Goal: Task Accomplishment & Management: Use online tool/utility

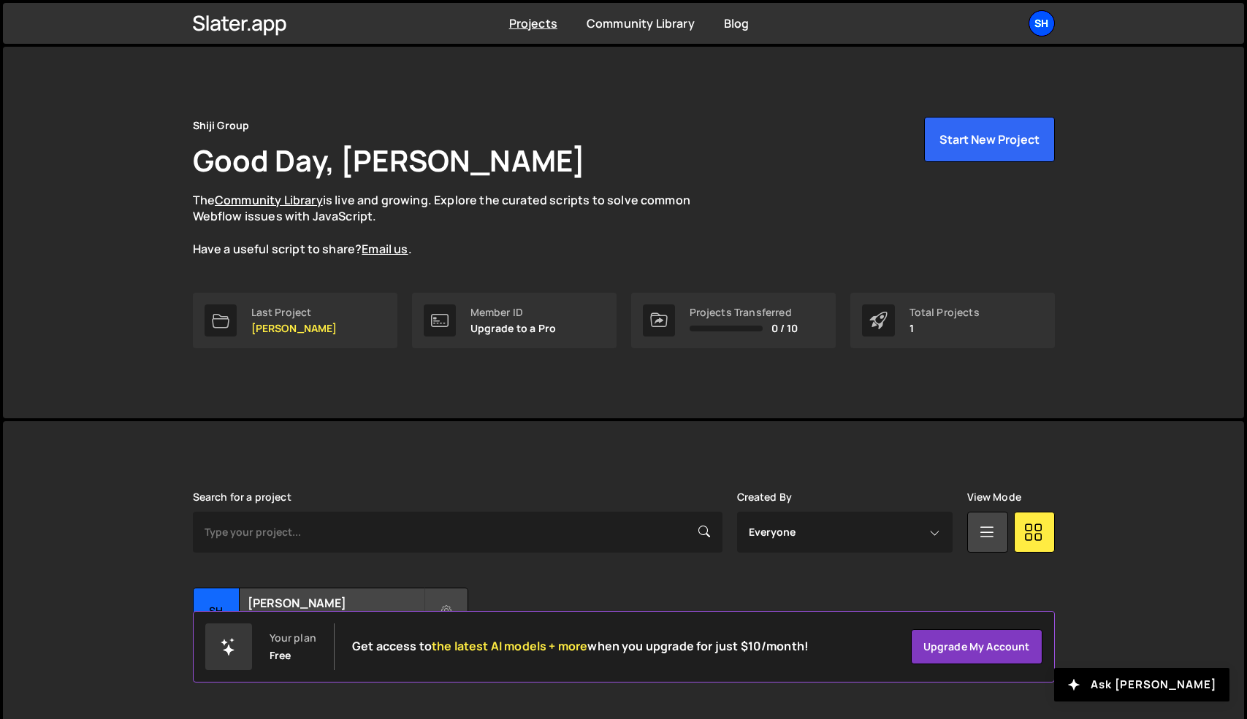
click at [1041, 34] on div "Sh" at bounding box center [1041, 23] width 26 height 26
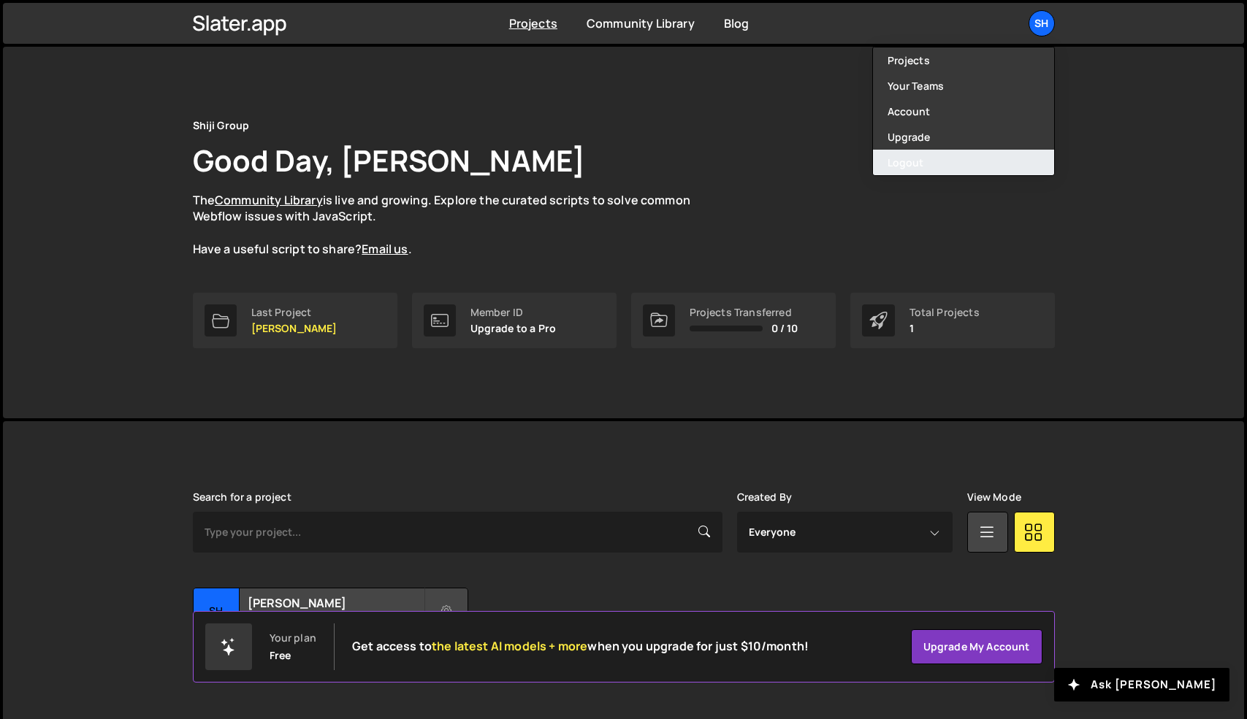
click at [899, 167] on button "Logout" at bounding box center [963, 163] width 181 height 26
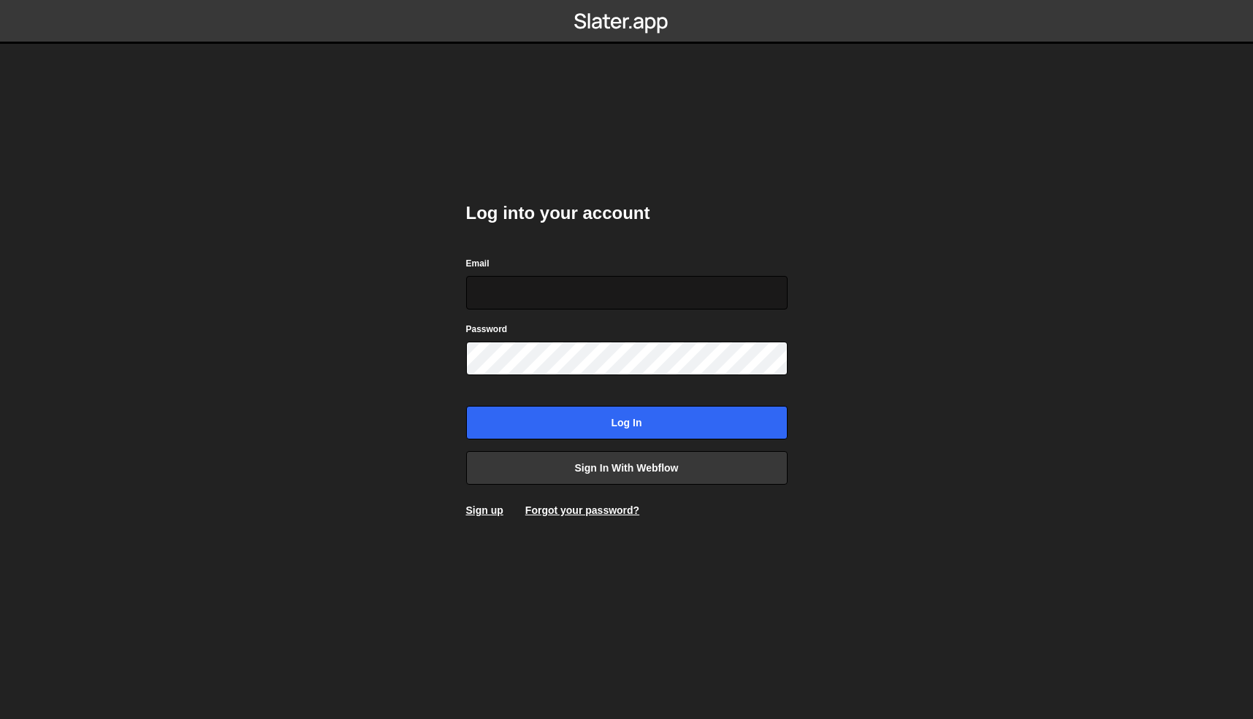
click at [553, 297] on input "Email" at bounding box center [626, 293] width 321 height 34
click at [627, 0] on com-1password-button at bounding box center [627, 0] width 0 height 0
type input "[EMAIL_ADDRESS][DOMAIN_NAME]"
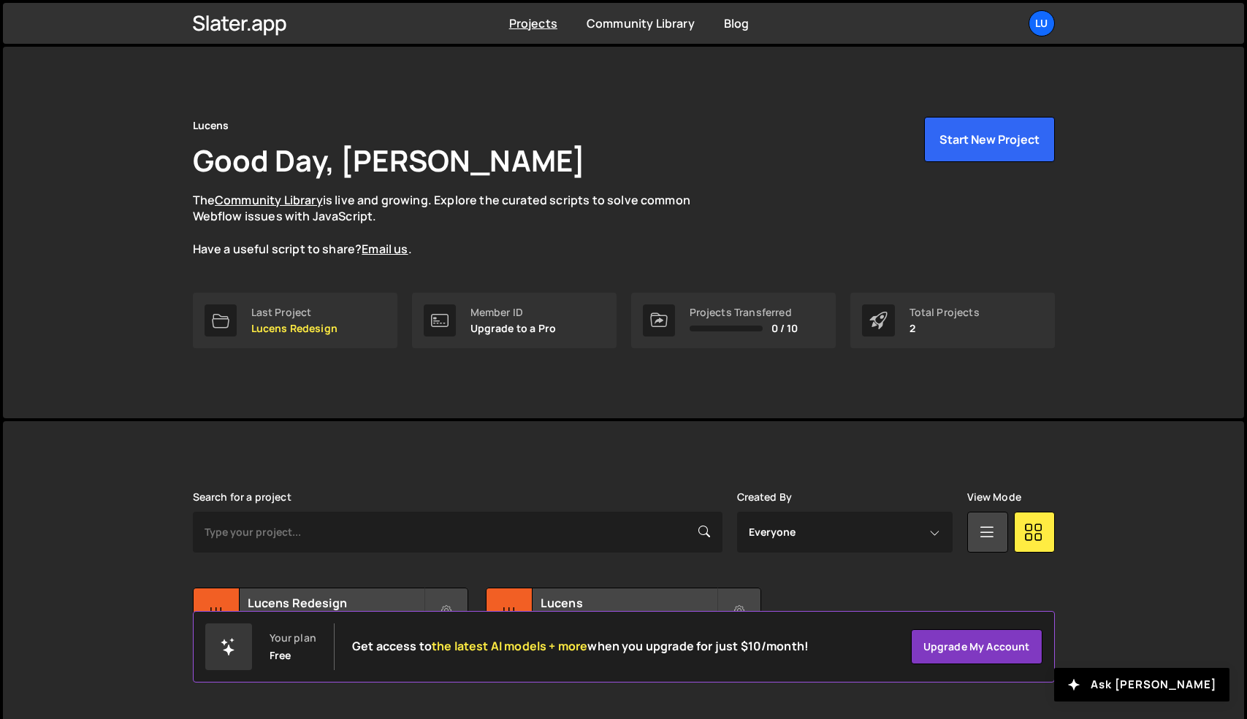
drag, startPoint x: 397, startPoint y: 459, endPoint x: 519, endPoint y: 455, distance: 122.8
click at [397, 459] on div "Slater is designed for desktop use. Please use a larger screen to access the fu…" at bounding box center [624, 585] width 906 height 328
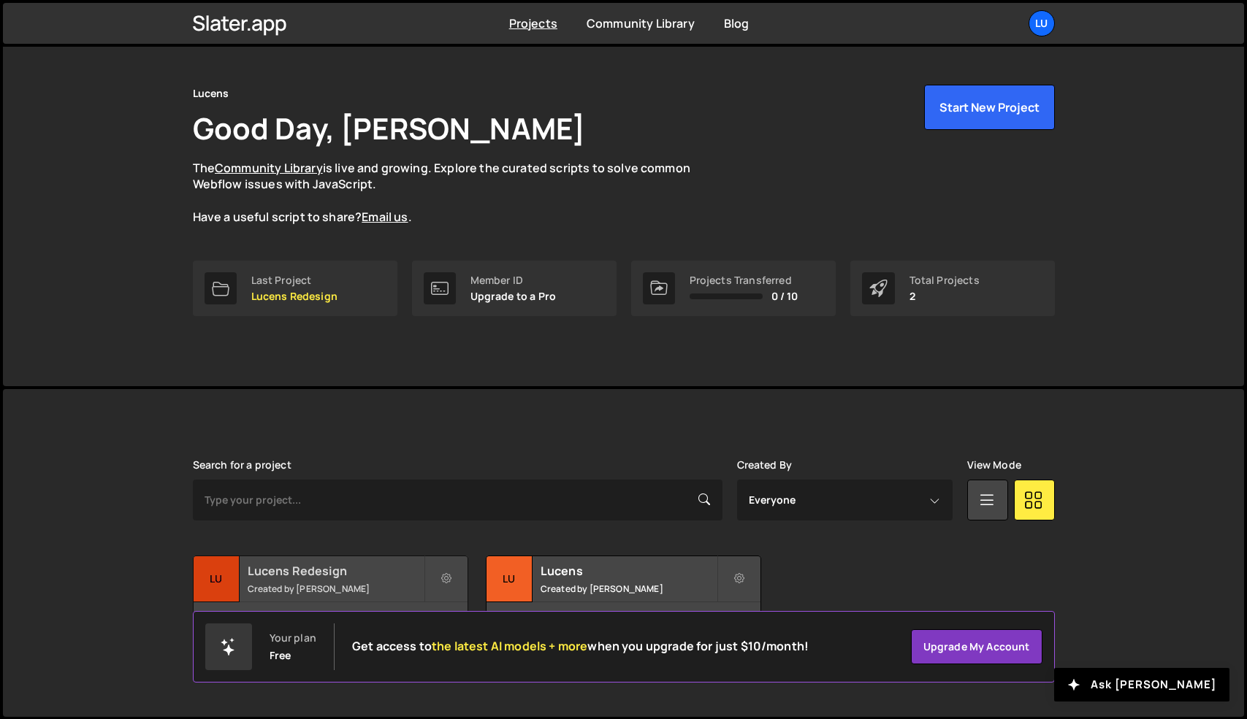
click at [360, 567] on h2 "Lucens Redesign" at bounding box center [336, 571] width 176 height 16
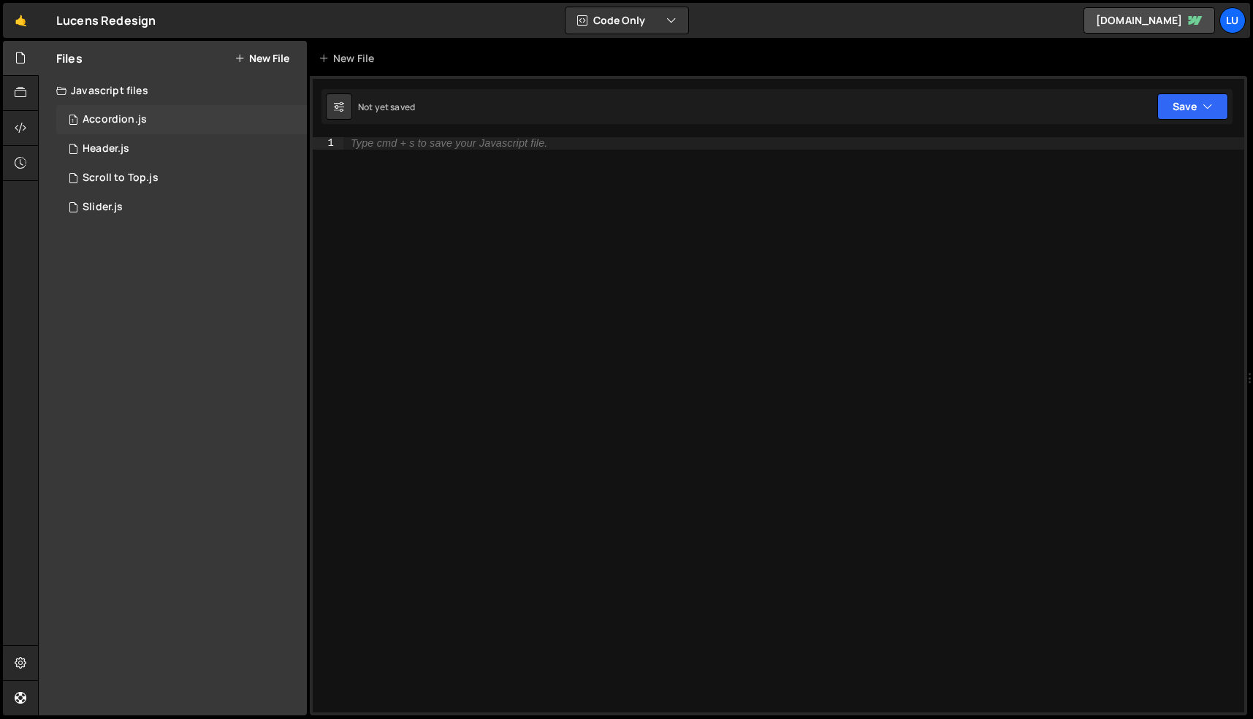
click at [177, 106] on div "1 Accordion.js 0" at bounding box center [181, 119] width 251 height 29
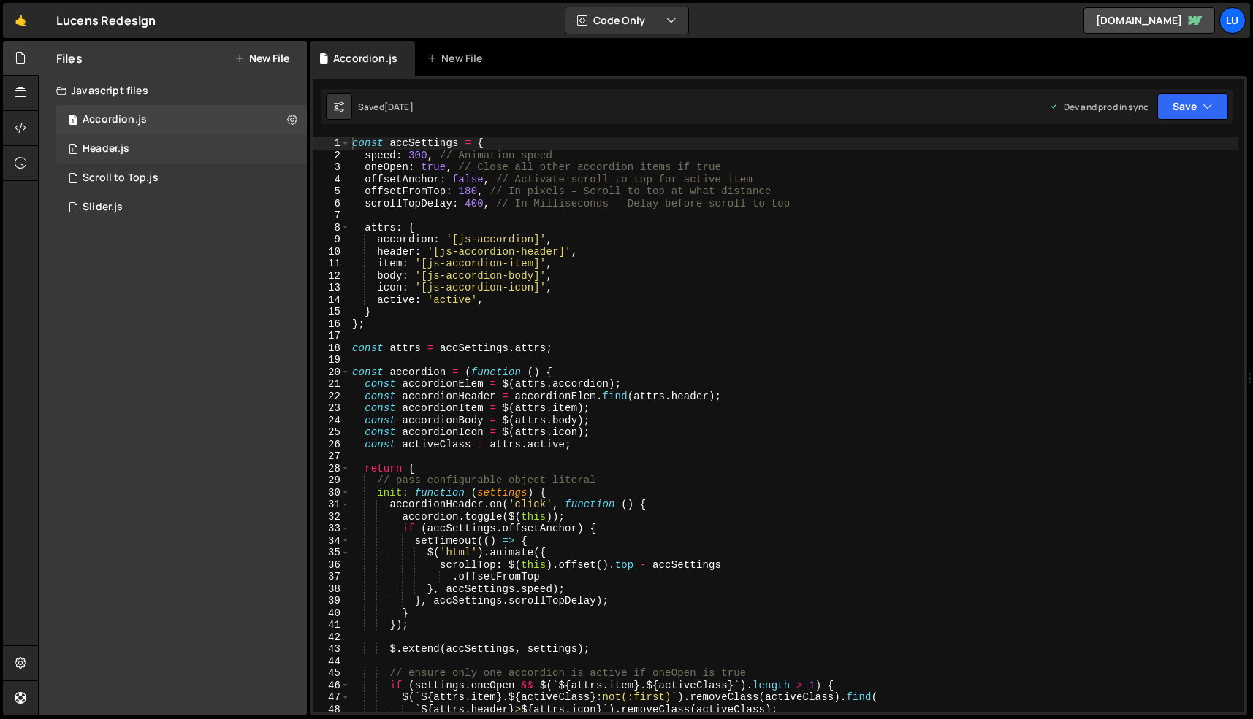
click at [165, 148] on div "1 Header.js 0" at bounding box center [181, 148] width 251 height 29
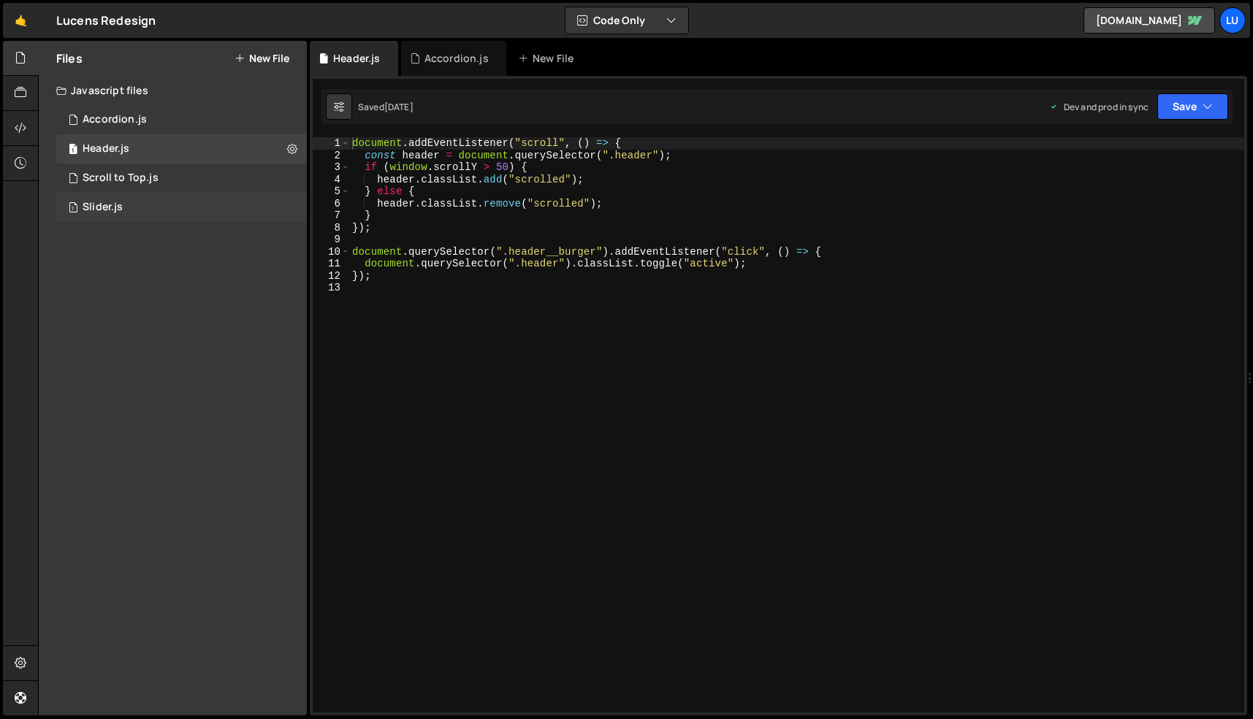
click at [162, 208] on div "1 Slider.js 0" at bounding box center [181, 207] width 251 height 29
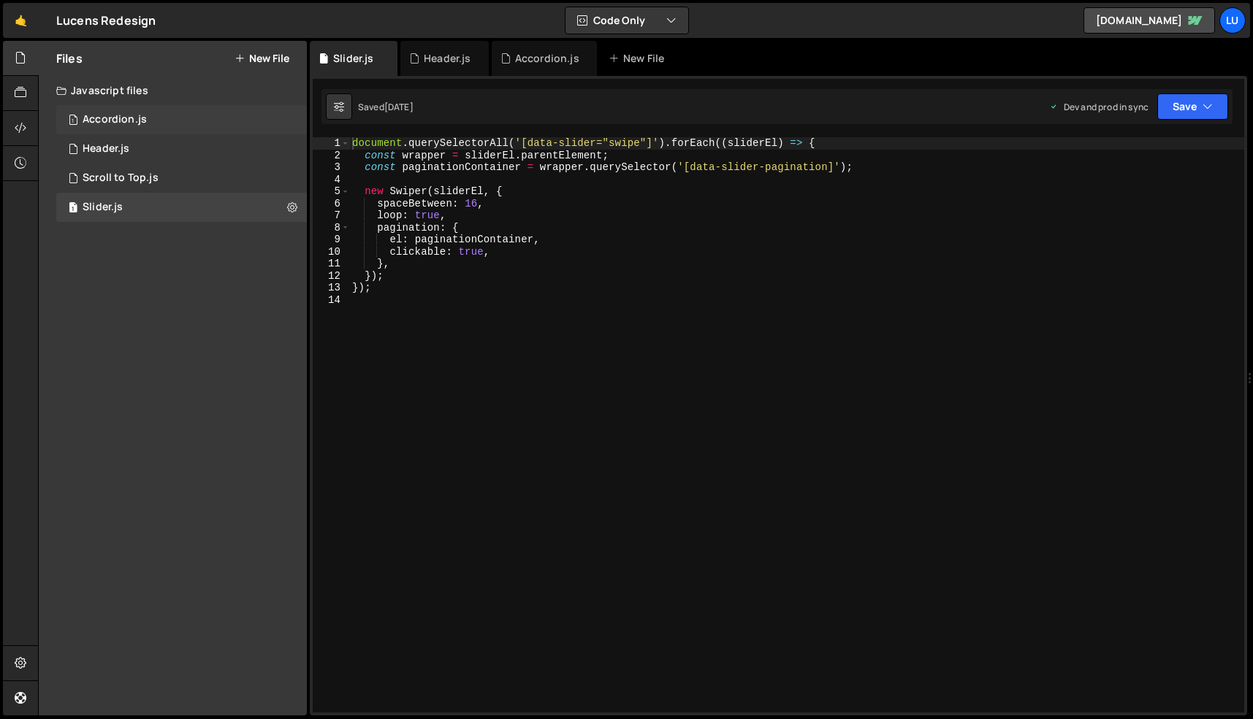
drag, startPoint x: 268, startPoint y: 56, endPoint x: 242, endPoint y: 126, distance: 74.2
click at [268, 56] on button "New File" at bounding box center [261, 59] width 55 height 12
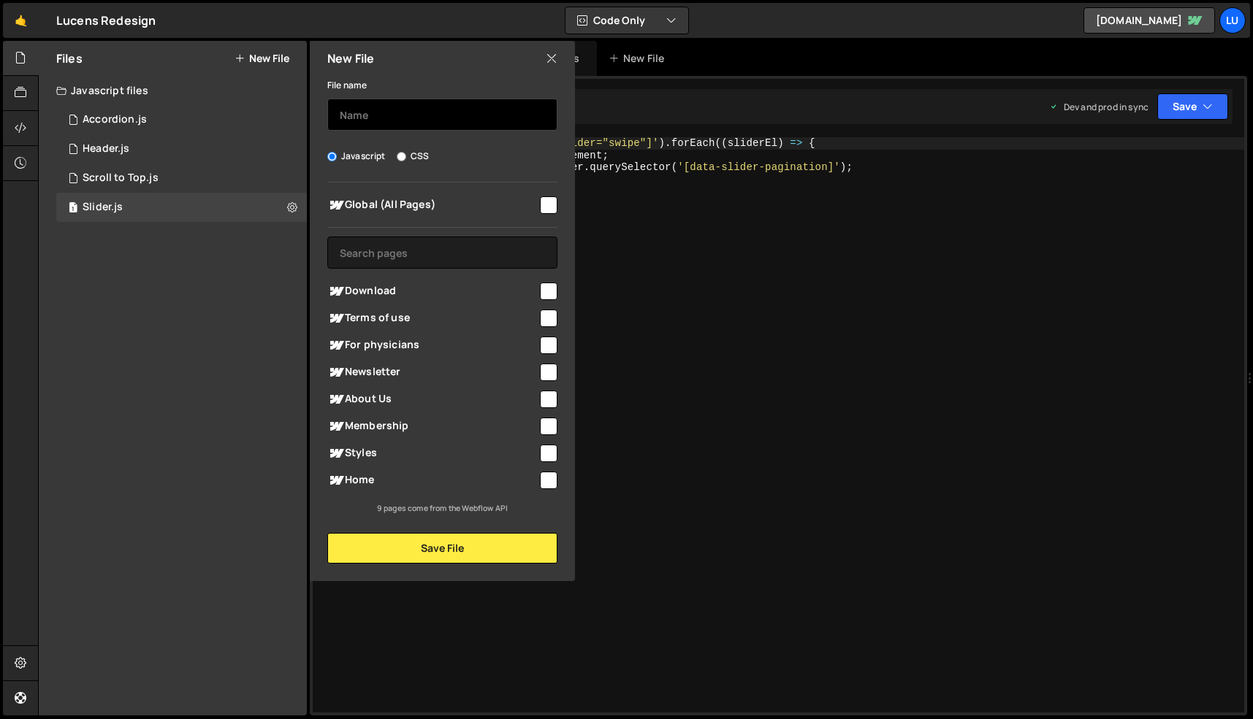
click at [383, 113] on input "text" at bounding box center [442, 115] width 230 height 32
type input "S"
type input "Cross Fade Slider"
click at [541, 478] on input "checkbox" at bounding box center [549, 481] width 18 height 18
checkbox input "true"
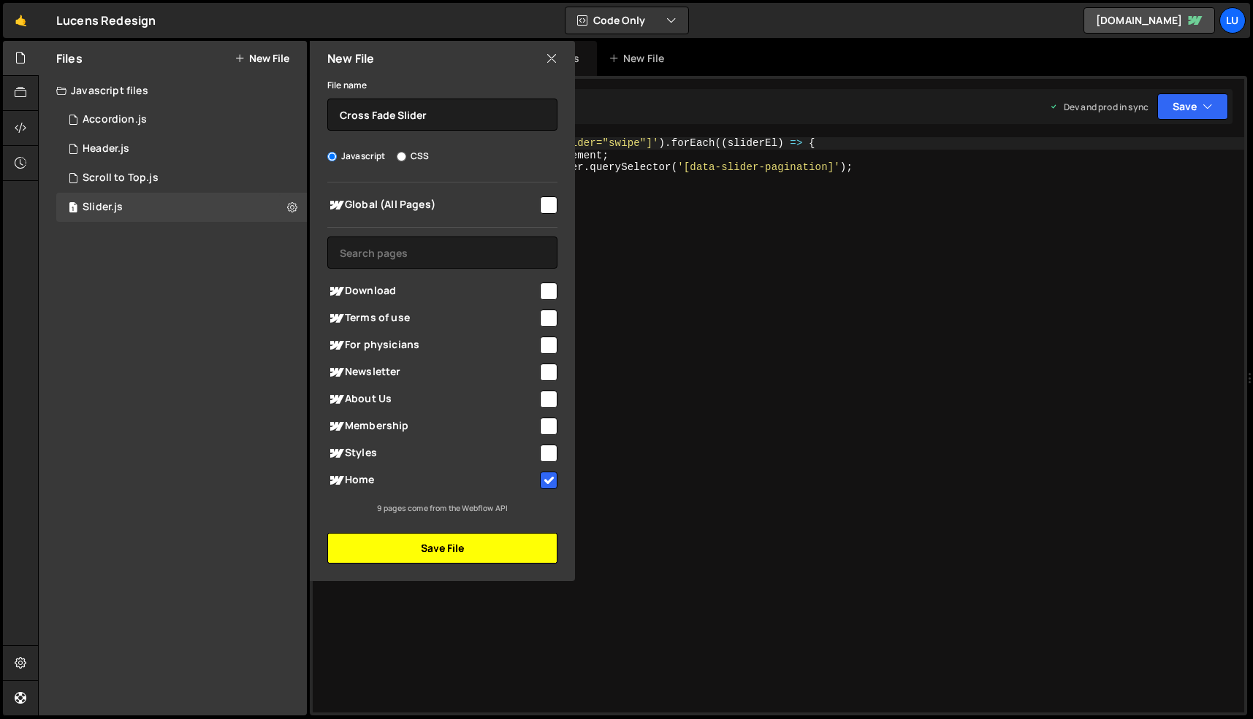
click at [444, 553] on button "Save File" at bounding box center [442, 548] width 230 height 31
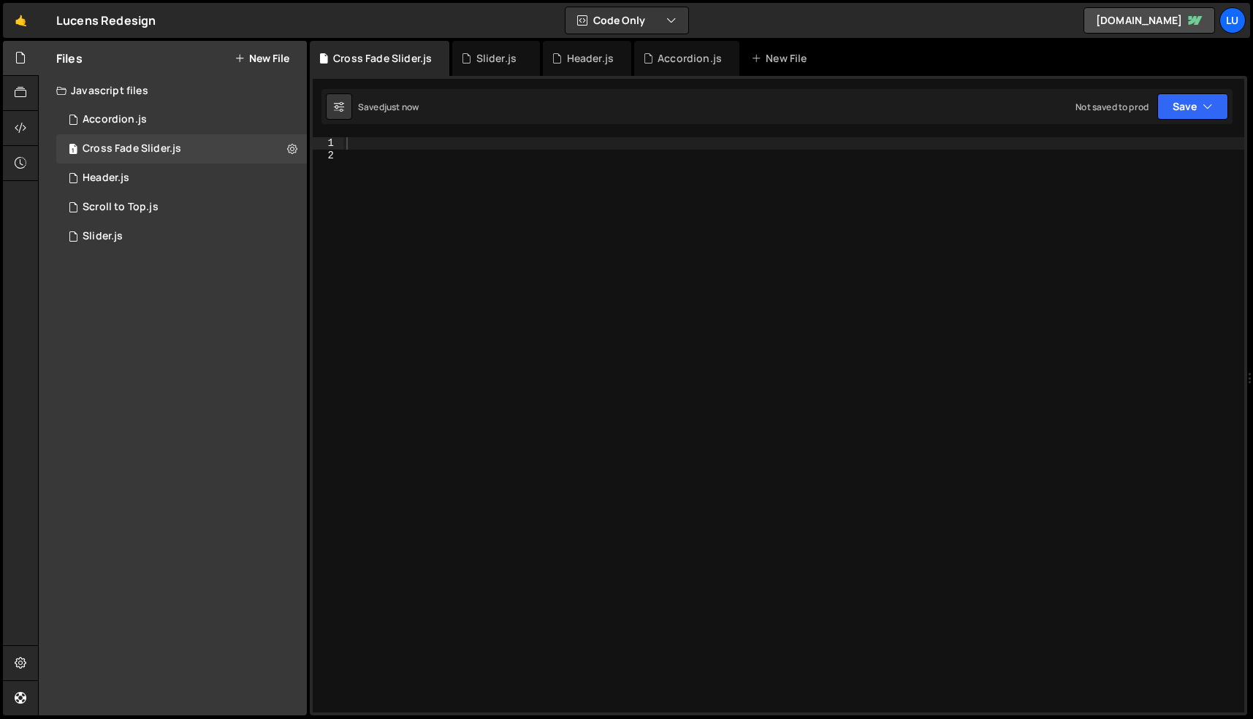
click at [482, 336] on div at bounding box center [793, 437] width 900 height 600
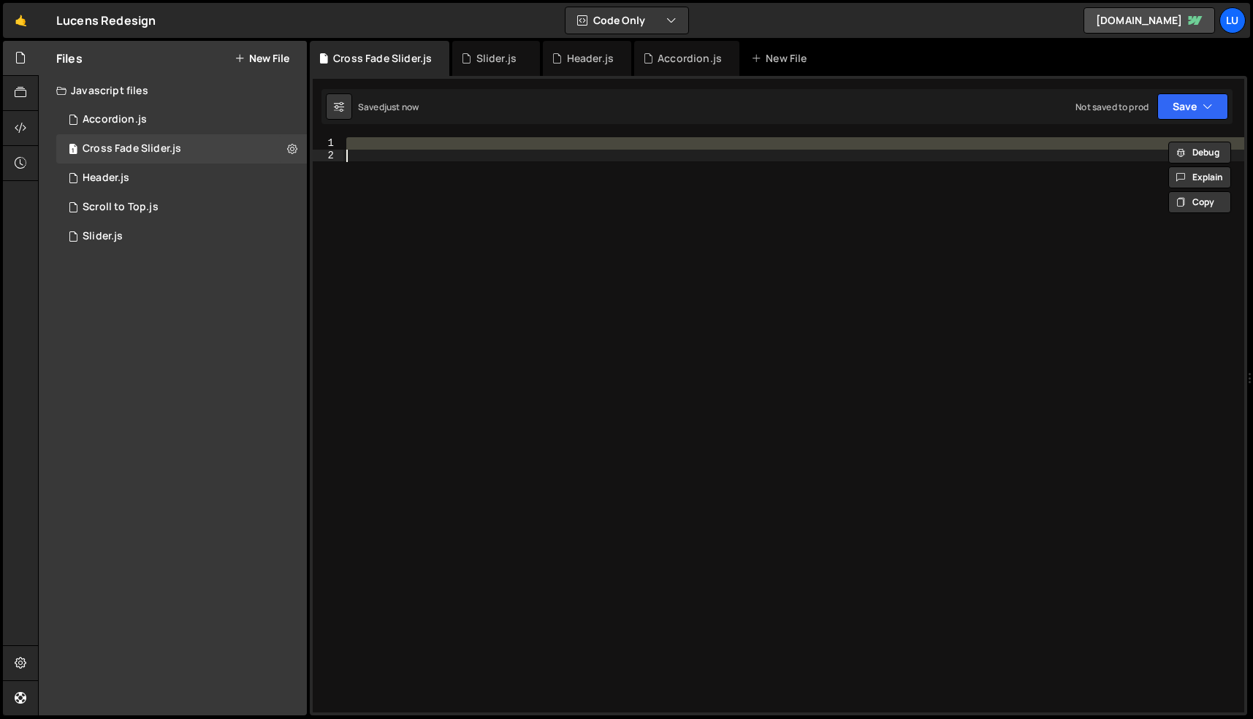
paste textarea "});"
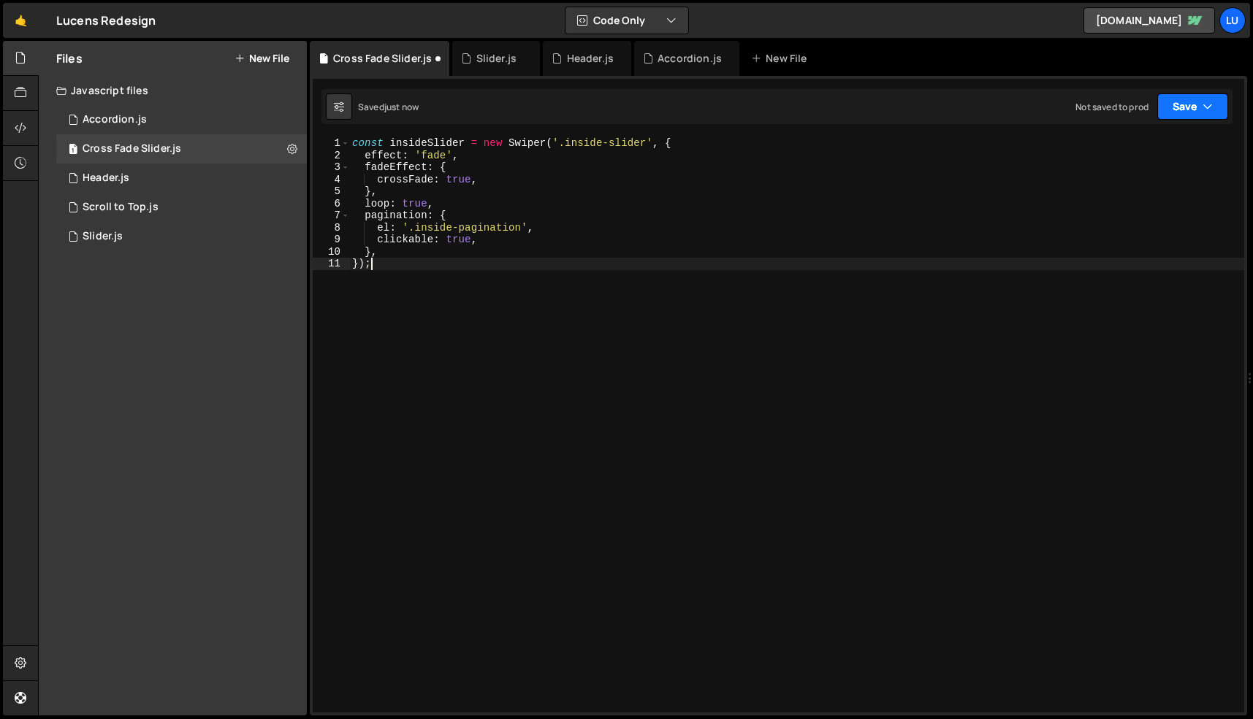
click at [1170, 118] on button "Save" at bounding box center [1192, 106] width 71 height 26
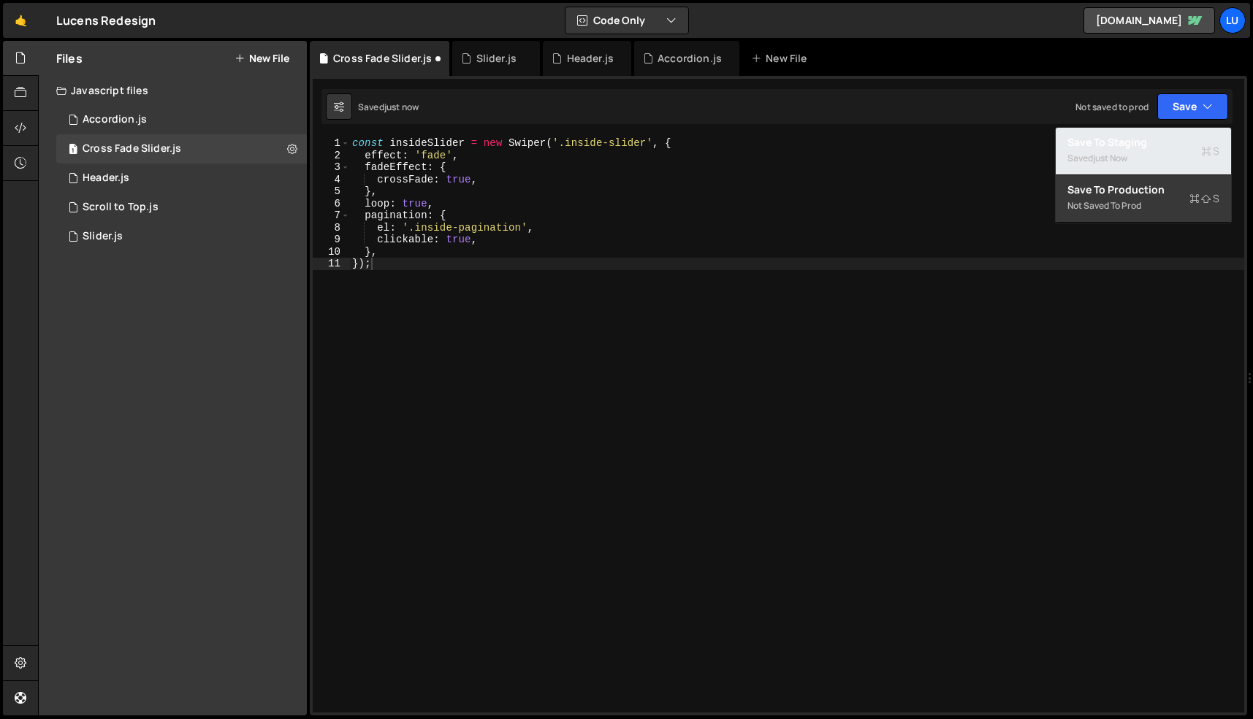
click at [1146, 137] on div "Save to Staging S" at bounding box center [1143, 142] width 152 height 15
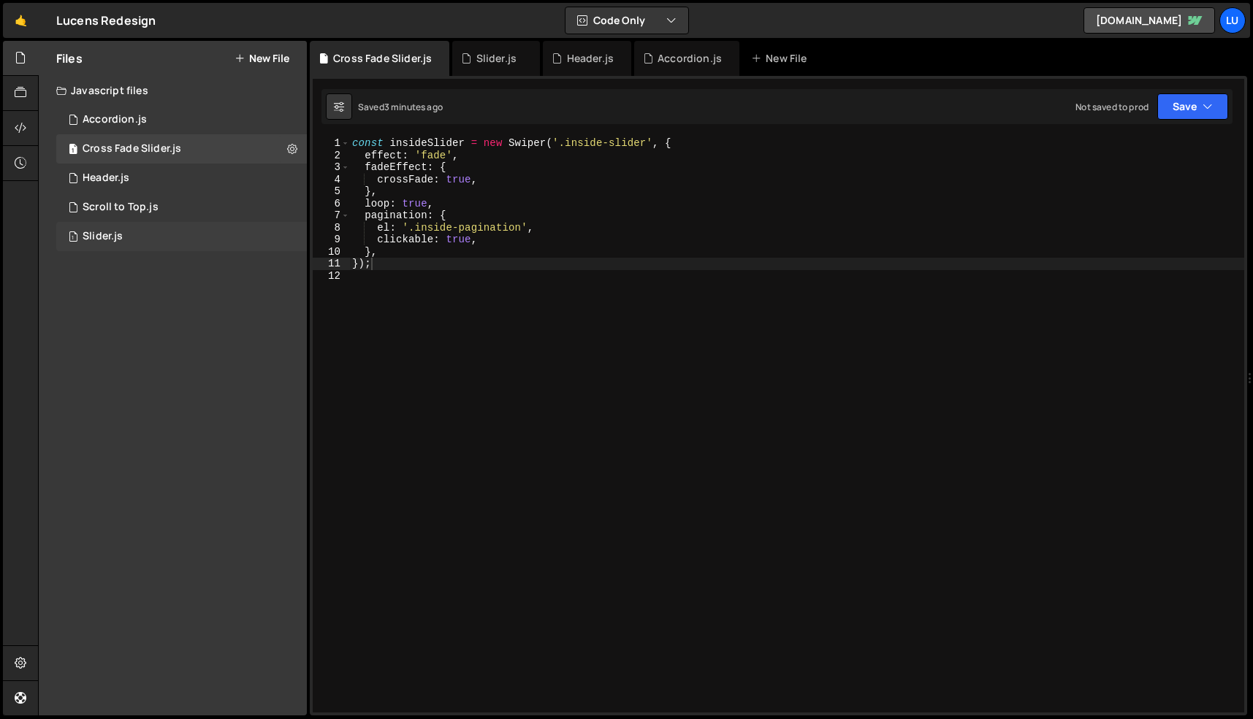
click at [134, 242] on div "1 Slider.js 0" at bounding box center [181, 236] width 251 height 29
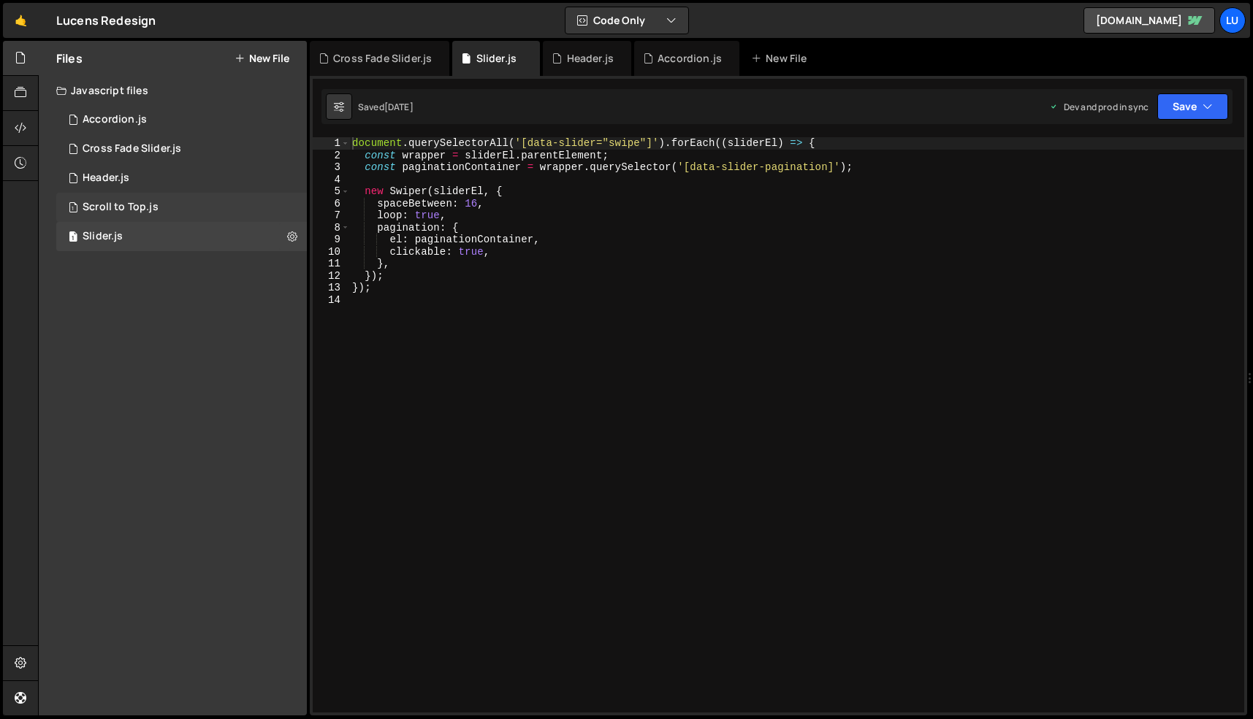
click at [138, 208] on div "Scroll to Top.js" at bounding box center [121, 207] width 76 height 13
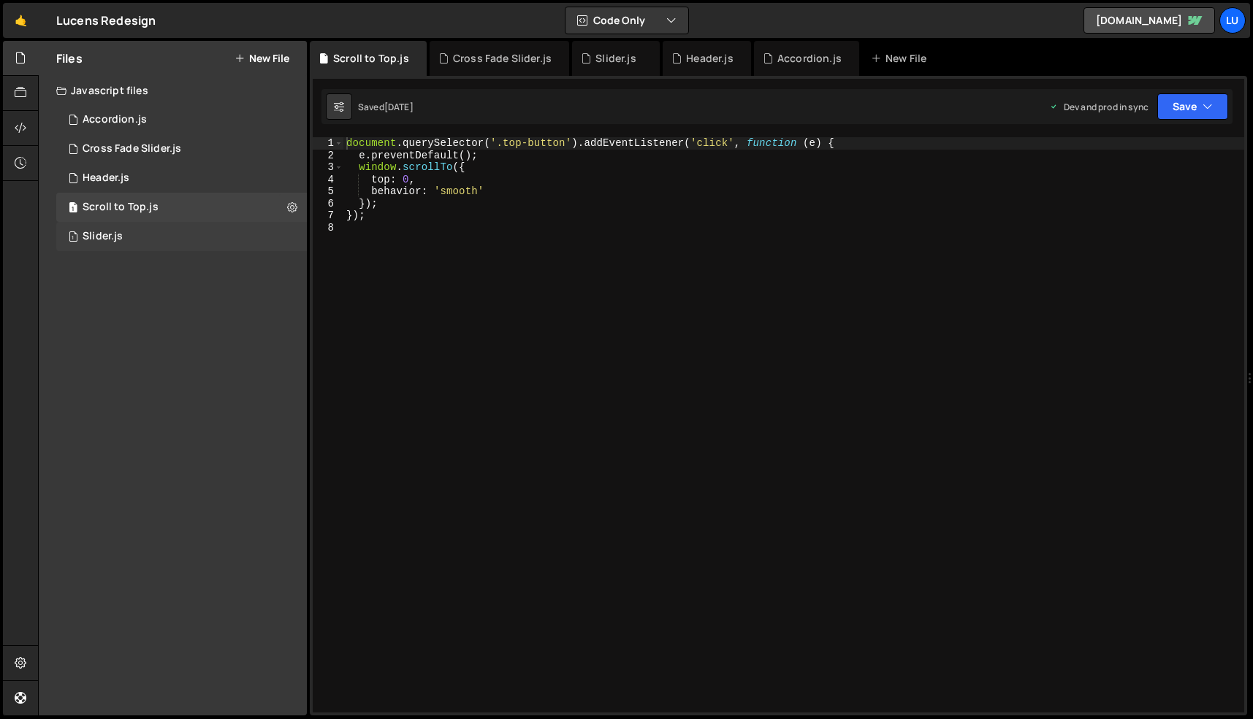
click at [129, 229] on div "1 Slider.js 0" at bounding box center [181, 236] width 251 height 29
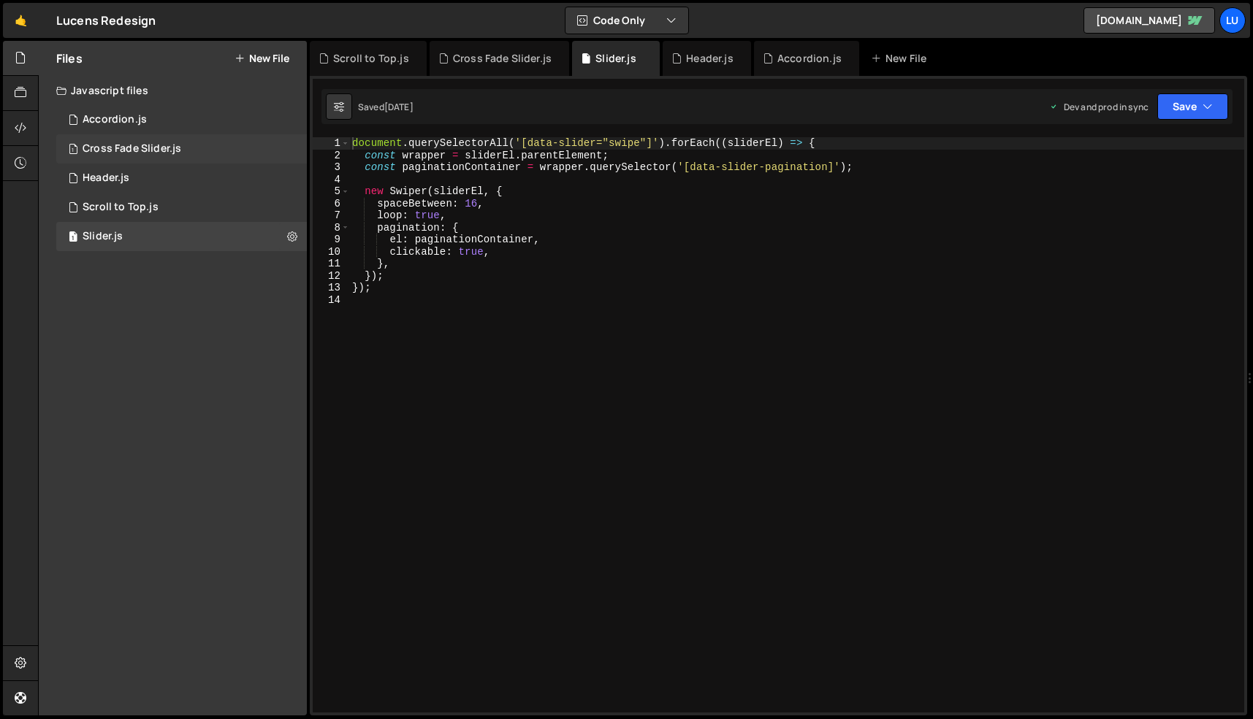
click at [130, 149] on div "Cross Fade Slider.js" at bounding box center [132, 148] width 99 height 13
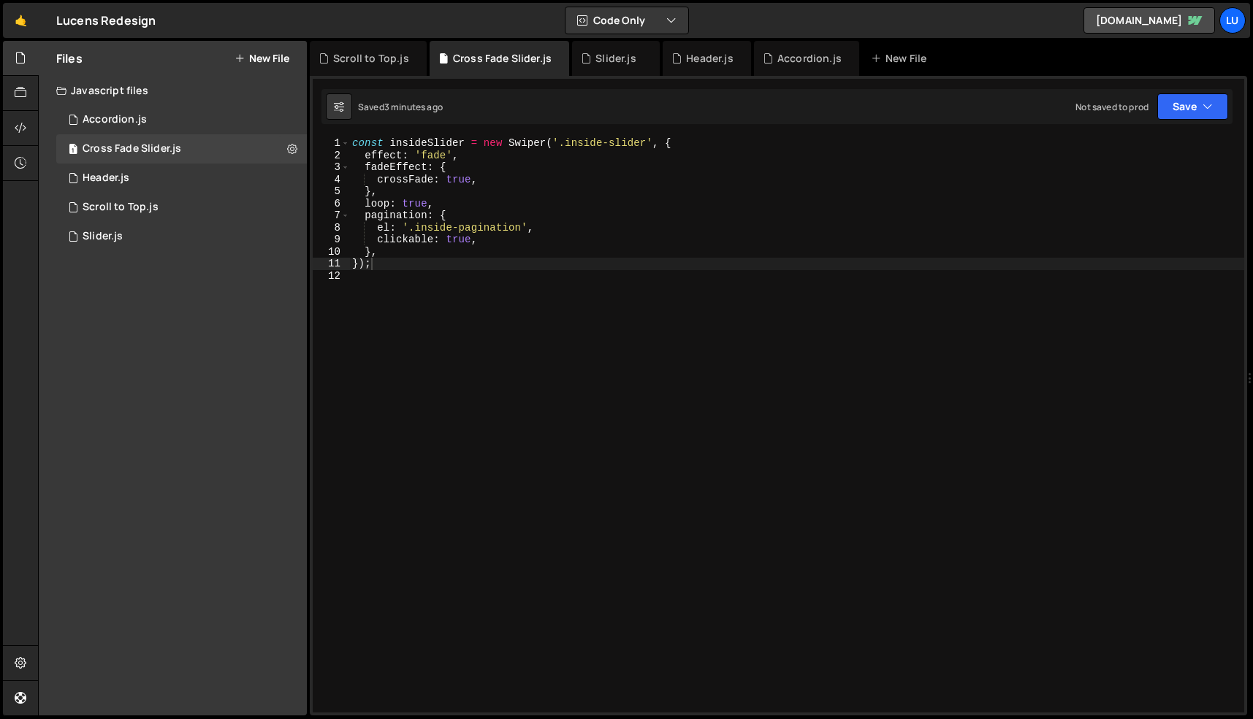
type textarea "loop: true,"
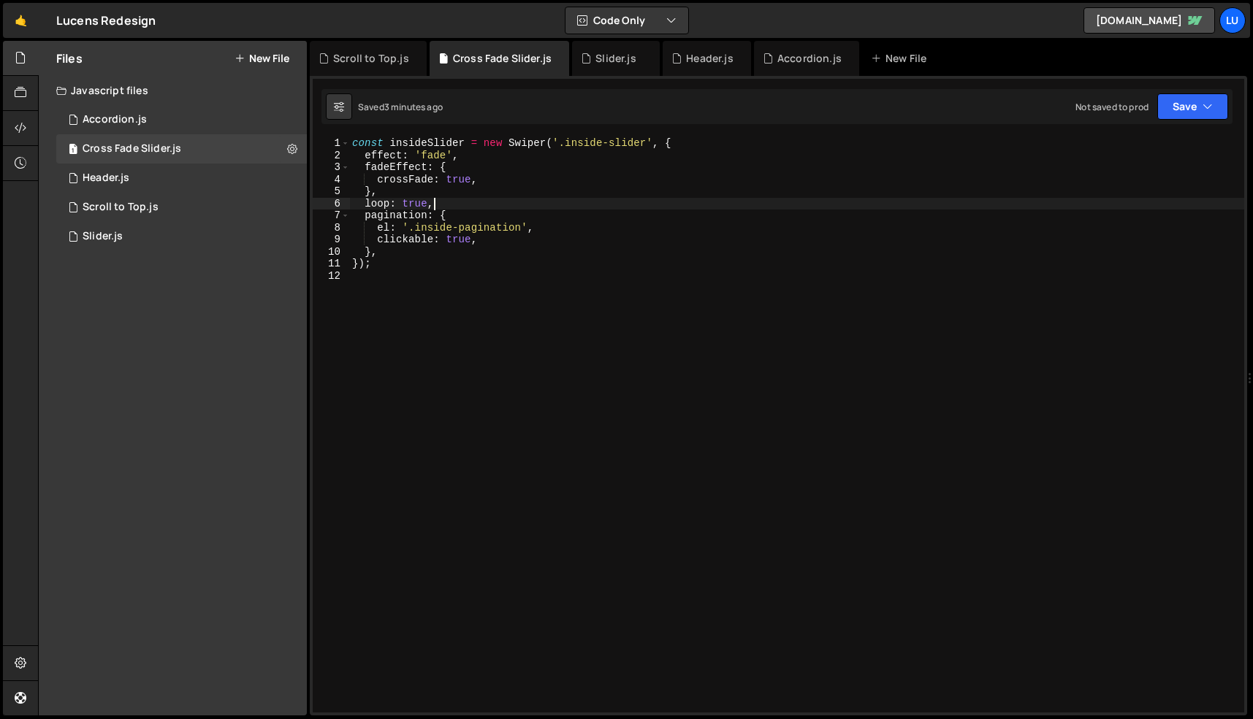
click at [444, 202] on div "const insideSlider = new Swiper ( '.inside-slider' , { effect : 'fade' , fadeEf…" at bounding box center [796, 437] width 895 height 600
type textarea "},"
